Goal: Use online tool/utility: Utilize a website feature to perform a specific function

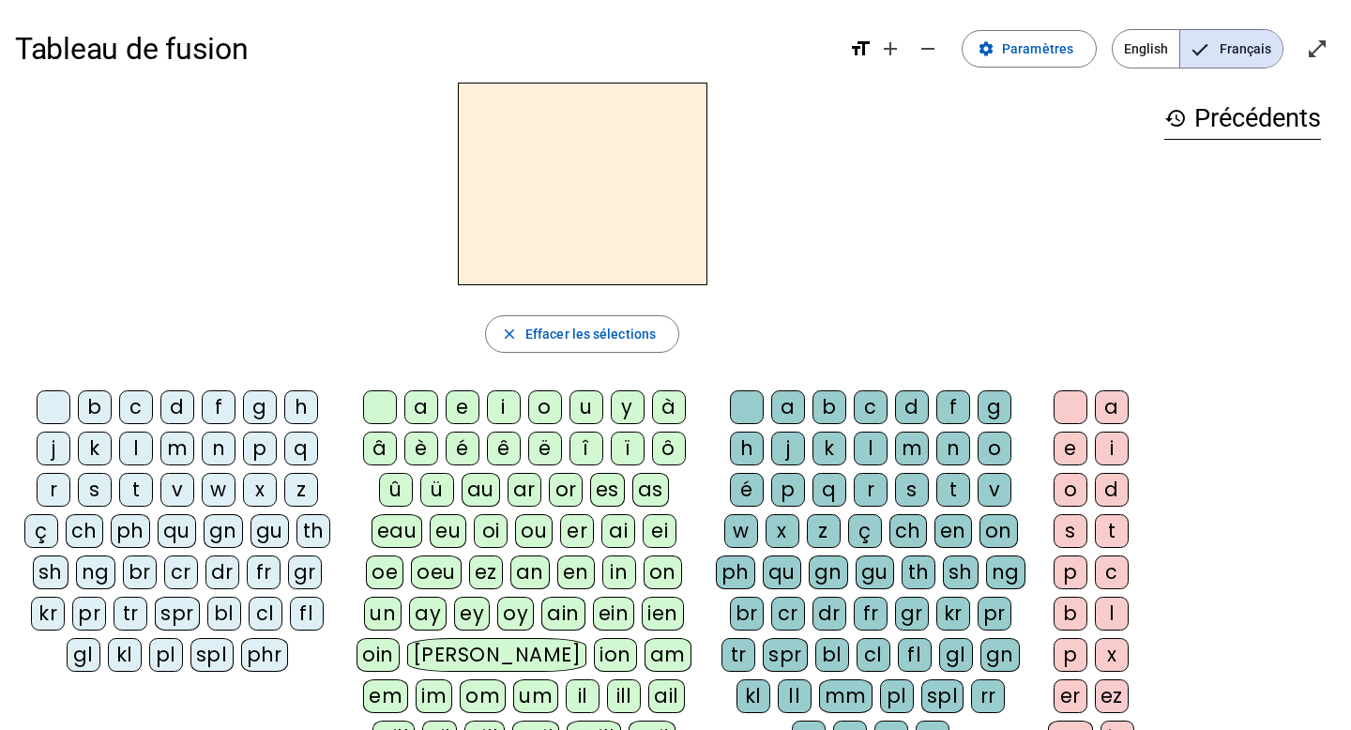
click at [173, 447] on div "m" at bounding box center [177, 448] width 34 height 34
click at [546, 409] on div "o" at bounding box center [545, 407] width 34 height 34
click at [957, 487] on div "t" at bounding box center [953, 490] width 34 height 34
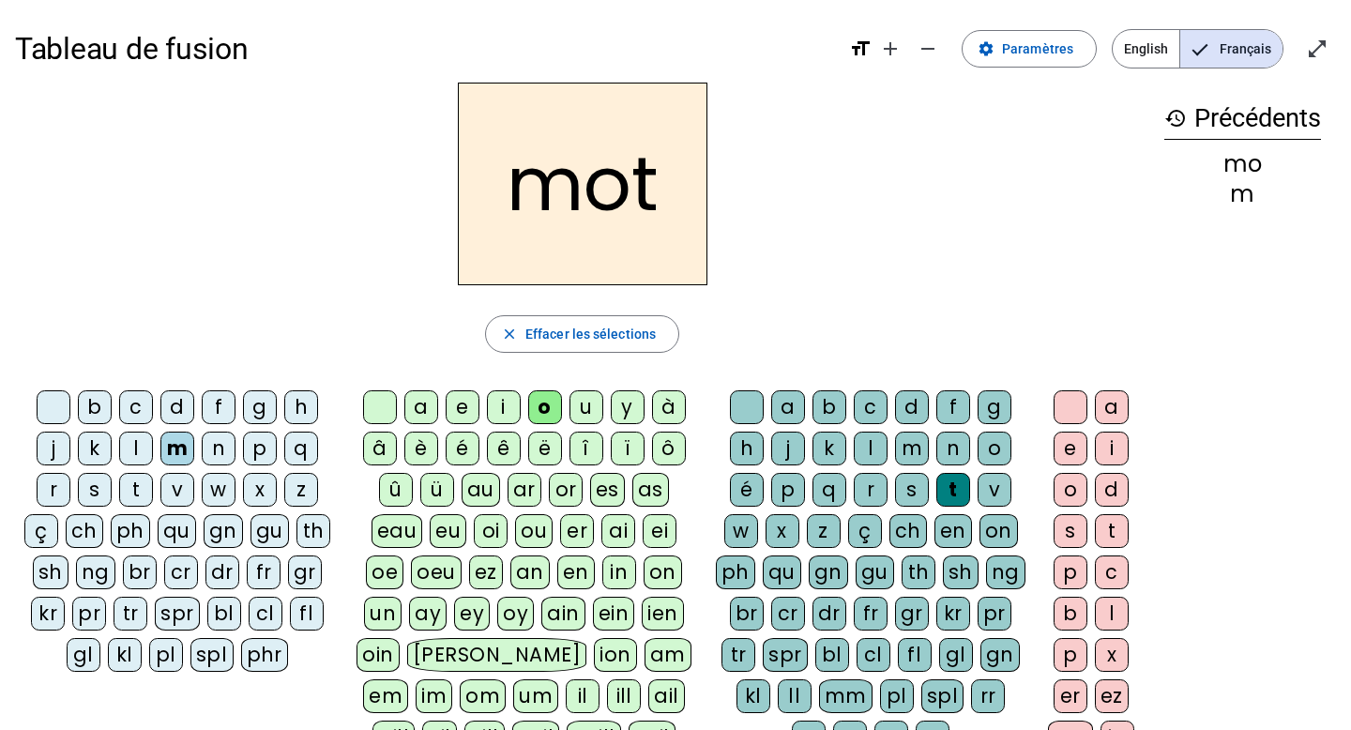
click at [264, 447] on div "p" at bounding box center [260, 448] width 34 height 34
click at [136, 446] on div "l" at bounding box center [136, 448] width 34 height 34
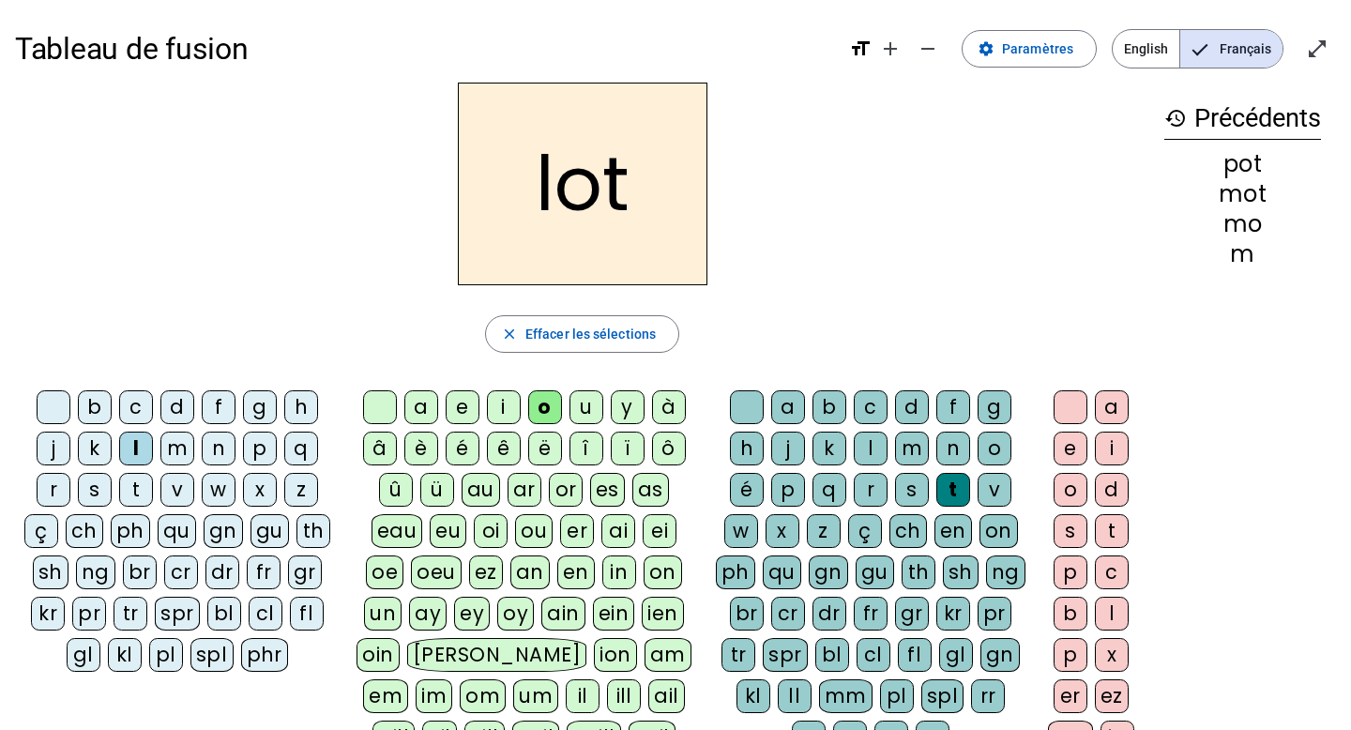
click at [64, 489] on div "r" at bounding box center [54, 490] width 34 height 34
click at [421, 406] on div "a" at bounding box center [421, 407] width 34 height 34
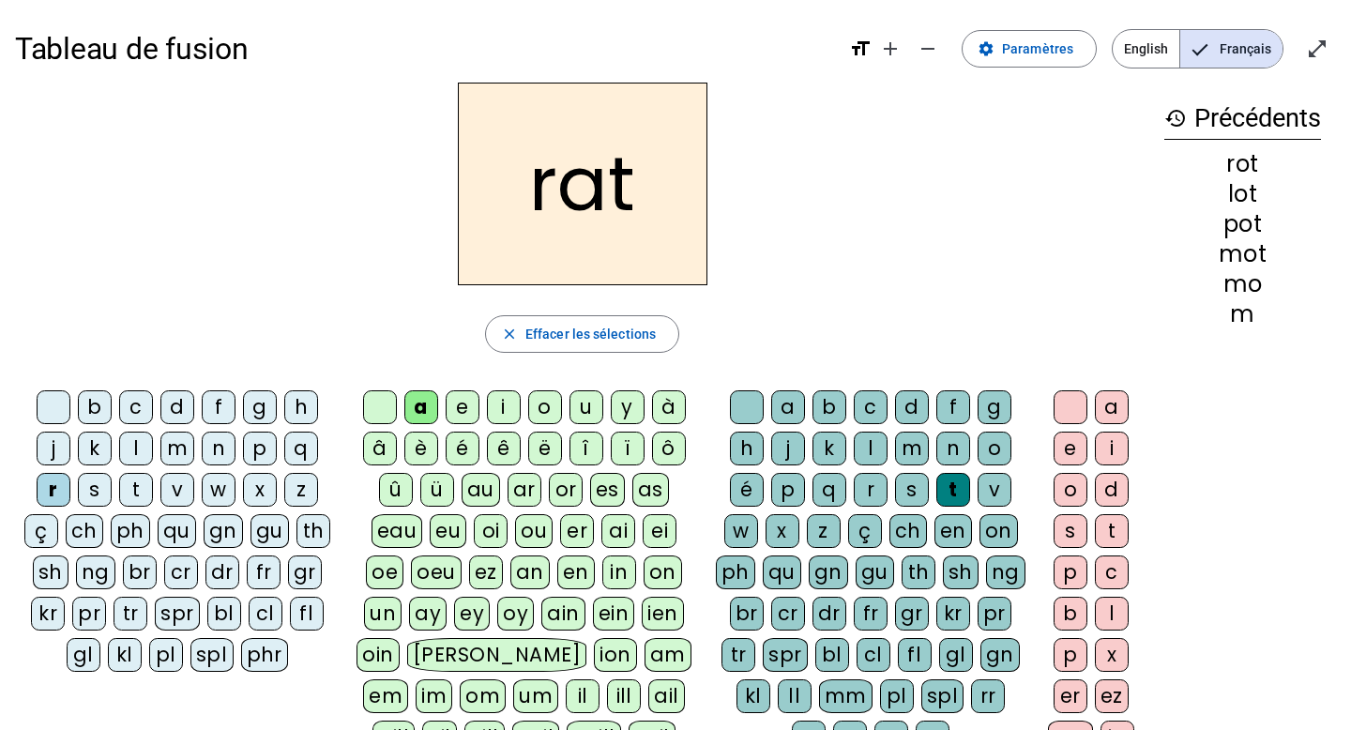
click at [506, 408] on div "i" at bounding box center [504, 407] width 34 height 34
click at [182, 491] on div "v" at bounding box center [177, 490] width 34 height 34
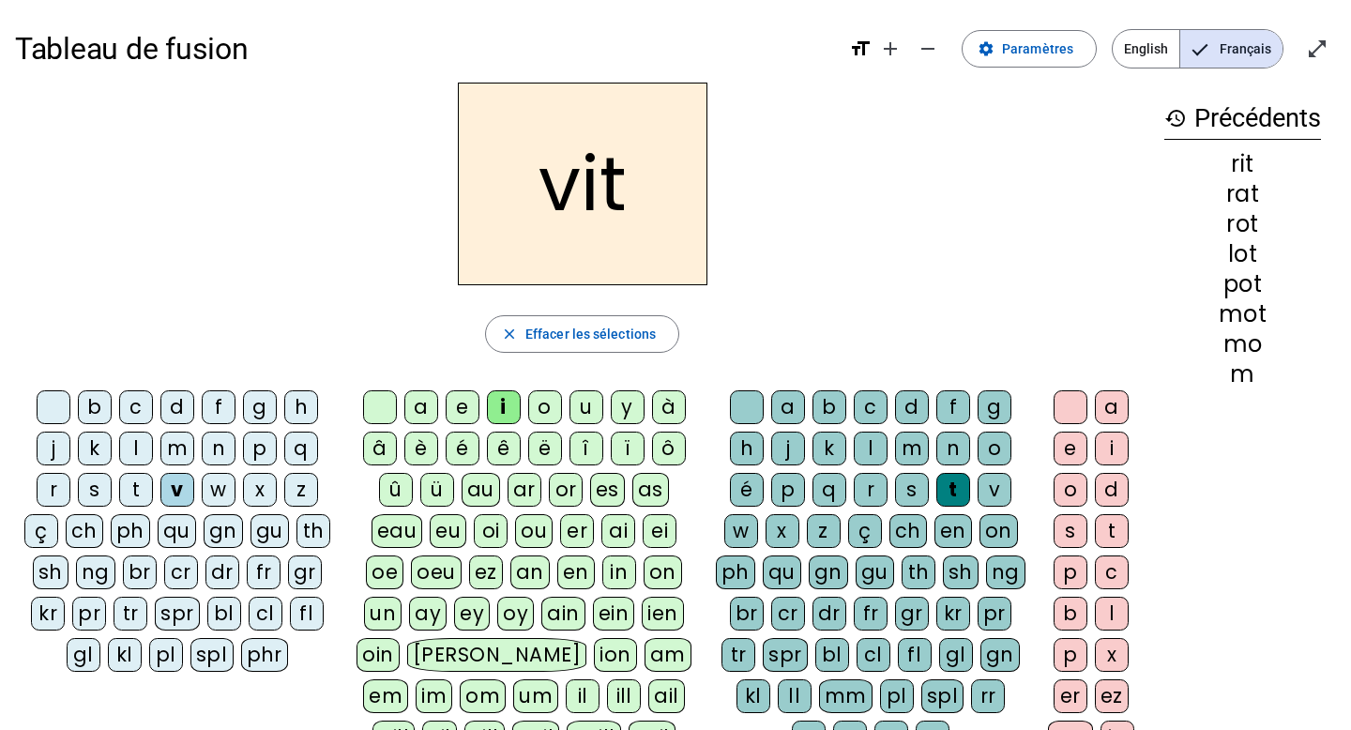
click at [178, 445] on div "m" at bounding box center [177, 448] width 34 height 34
click at [175, 404] on div "d" at bounding box center [177, 407] width 34 height 34
